Goal: Complete application form

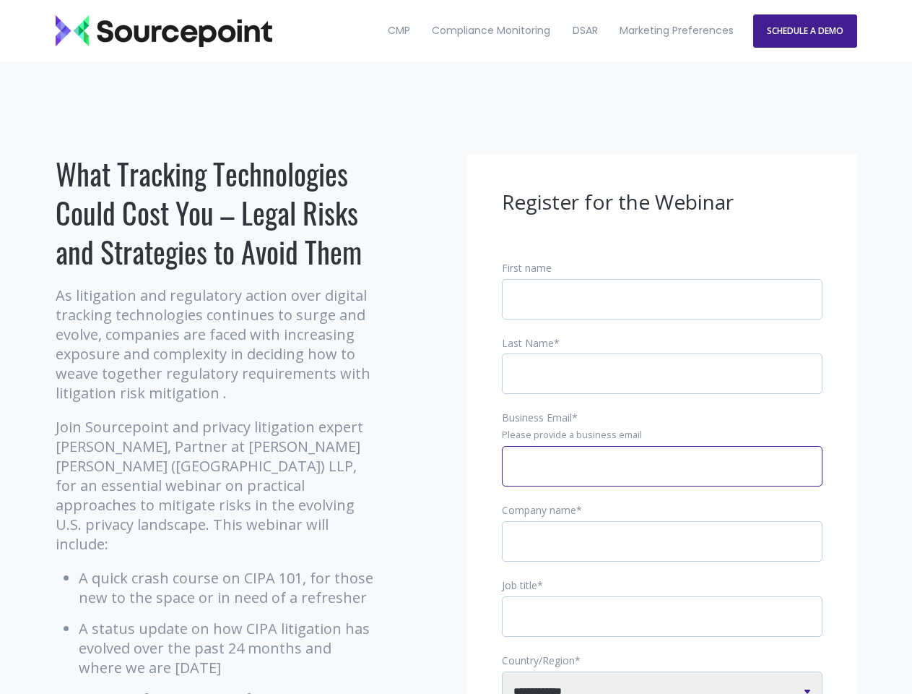
click at [662, 478] on input "Business Email *" at bounding box center [662, 466] width 321 height 40
